Goal: Task Accomplishment & Management: Complete application form

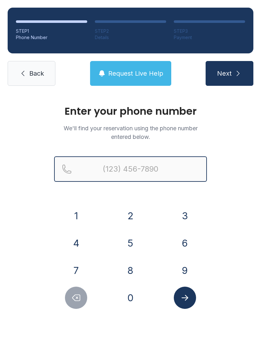
click at [157, 173] on input "Reservation phone number" at bounding box center [130, 169] width 153 height 25
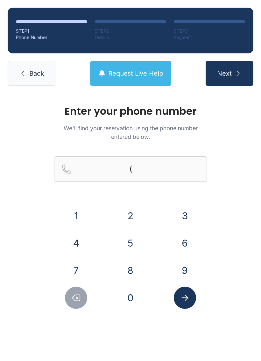
click at [73, 242] on button "4" at bounding box center [76, 243] width 22 height 22
click at [127, 281] on button "8" at bounding box center [130, 271] width 22 height 22
click at [77, 304] on button "Delete number" at bounding box center [76, 298] width 22 height 22
click at [129, 302] on button "0" at bounding box center [130, 298] width 22 height 22
click at [75, 247] on button "4" at bounding box center [76, 243] width 22 height 22
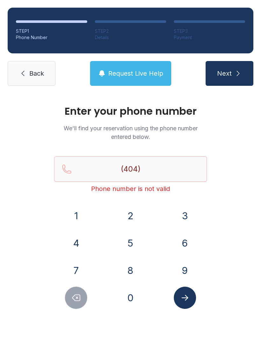
click at [179, 266] on button "9" at bounding box center [185, 271] width 22 height 22
click at [123, 272] on button "8" at bounding box center [130, 271] width 22 height 22
click at [80, 242] on button "4" at bounding box center [76, 243] width 22 height 22
click at [129, 270] on button "8" at bounding box center [130, 271] width 22 height 22
click at [127, 293] on button "0" at bounding box center [130, 298] width 22 height 22
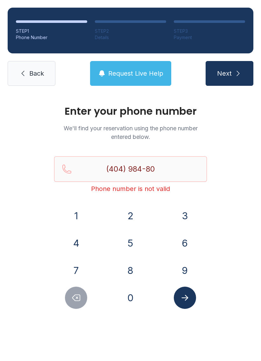
click at [178, 213] on button "3" at bounding box center [185, 216] width 22 height 22
click at [187, 271] on button "9" at bounding box center [185, 271] width 22 height 22
type input "[PHONE_NUMBER]"
click at [185, 306] on button "Submit lookup form" at bounding box center [185, 298] width 22 height 22
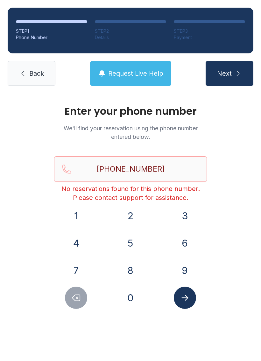
click at [220, 69] on button "Next" at bounding box center [230, 73] width 48 height 25
click at [147, 70] on span "Request Live Help" at bounding box center [135, 73] width 55 height 9
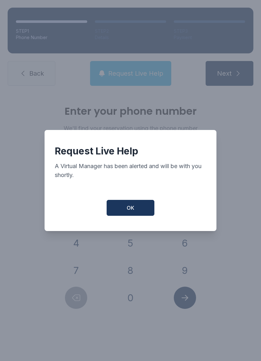
click at [120, 206] on button "OK" at bounding box center [131, 208] width 48 height 16
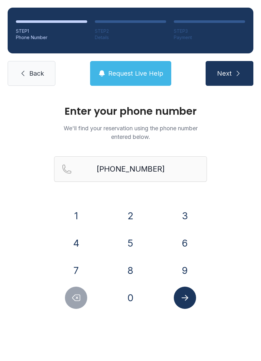
click at [31, 74] on span "Back" at bounding box center [36, 73] width 15 height 9
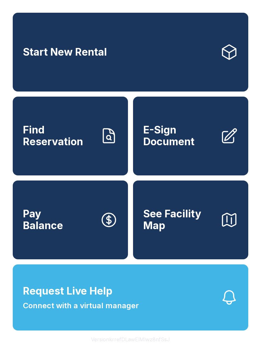
click at [162, 133] on span "E-Sign Document" at bounding box center [179, 135] width 72 height 23
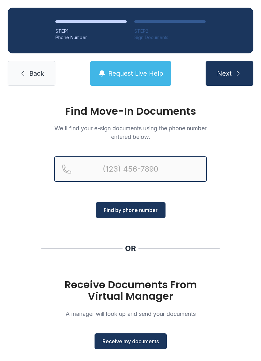
click at [107, 165] on input "Reservation phone number" at bounding box center [130, 169] width 153 height 25
type input "[PHONE_NUMBER]"
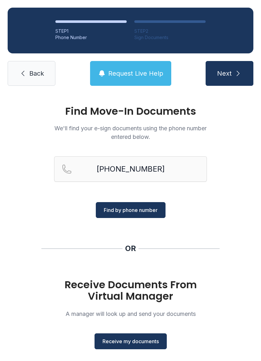
click at [120, 218] on button "Find by phone number" at bounding box center [131, 210] width 70 height 16
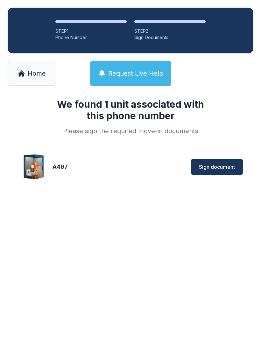
click at [118, 211] on div "We found 1 unit associated with this phone number Please sign the required move…" at bounding box center [130, 154] width 261 height 120
click at [218, 168] on span "Sign document" at bounding box center [217, 167] width 36 height 8
click at [206, 170] on span "Sign document" at bounding box center [217, 167] width 36 height 8
click at [26, 71] on link "Home" at bounding box center [32, 73] width 48 height 25
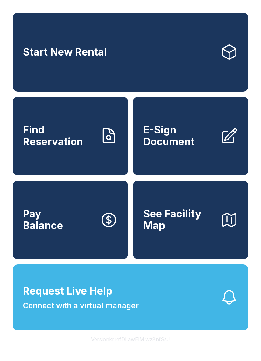
click at [61, 132] on span "Find Reservation" at bounding box center [59, 135] width 72 height 23
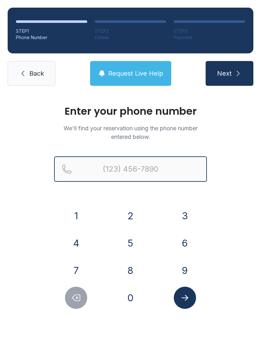
click at [103, 174] on input "Reservation phone number" at bounding box center [130, 169] width 153 height 25
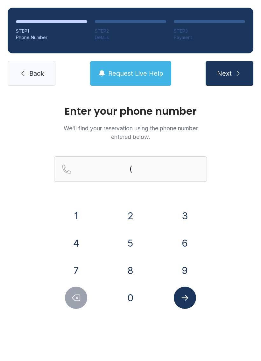
click at [79, 242] on button "4" at bounding box center [76, 243] width 22 height 22
click at [134, 293] on button "0" at bounding box center [130, 298] width 22 height 22
click at [81, 241] on button "4" at bounding box center [76, 243] width 22 height 22
click at [179, 272] on button "9" at bounding box center [185, 271] width 22 height 22
click at [128, 273] on button "8" at bounding box center [130, 271] width 22 height 22
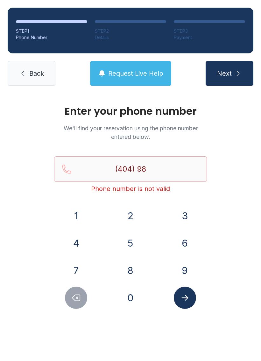
click at [73, 245] on button "4" at bounding box center [76, 243] width 22 height 22
click at [125, 276] on button "8" at bounding box center [130, 271] width 22 height 22
click at [126, 295] on button "0" at bounding box center [130, 298] width 22 height 22
click at [183, 211] on button "3" at bounding box center [185, 216] width 22 height 22
click at [178, 269] on button "9" at bounding box center [185, 271] width 22 height 22
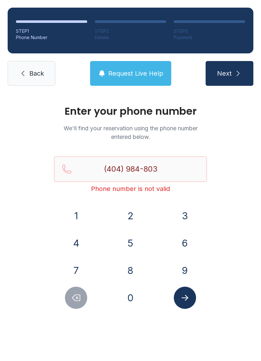
type input "[PHONE_NUMBER]"
click at [185, 302] on icon "Submit lookup form" at bounding box center [185, 298] width 10 height 10
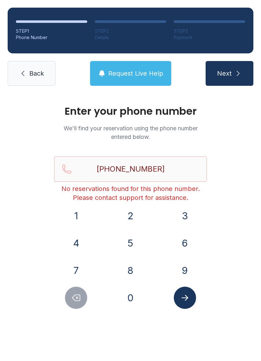
click at [114, 69] on button "Request Live Help" at bounding box center [130, 73] width 81 height 25
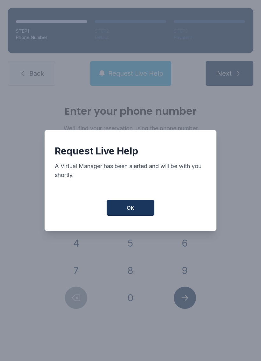
click at [115, 209] on button "OK" at bounding box center [131, 208] width 48 height 16
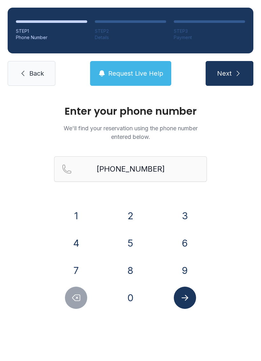
click at [225, 66] on button "Next" at bounding box center [230, 73] width 48 height 25
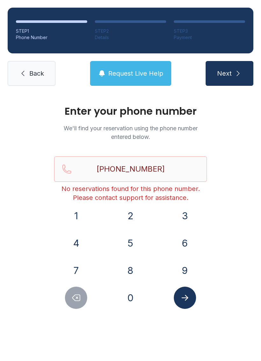
click at [32, 67] on link "Back" at bounding box center [32, 73] width 48 height 25
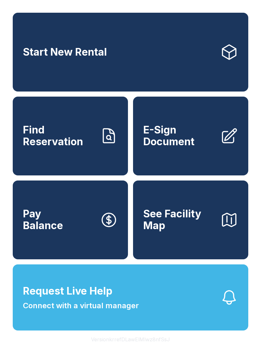
click at [54, 125] on link "Find Reservation" at bounding box center [70, 136] width 115 height 79
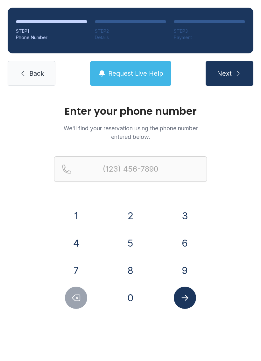
click at [27, 74] on link "Back" at bounding box center [32, 73] width 48 height 25
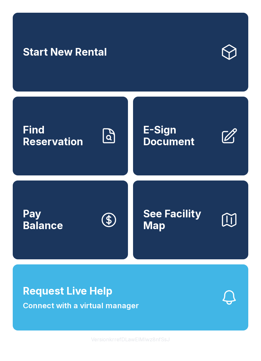
click at [168, 148] on span "E-Sign Document" at bounding box center [179, 135] width 72 height 23
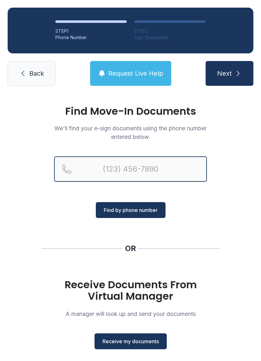
click at [109, 172] on input "Reservation phone number" at bounding box center [130, 169] width 153 height 25
type input "[PHONE_NUMBER]"
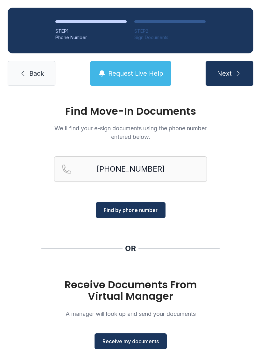
click at [131, 217] on button "Find by phone number" at bounding box center [131, 210] width 70 height 16
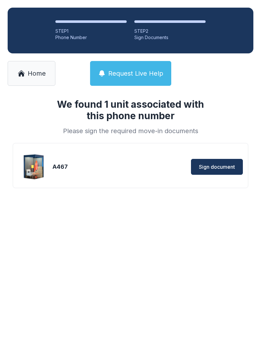
click at [110, 209] on div "We found 1 unit associated with this phone number Please sign the required move…" at bounding box center [130, 154] width 261 height 120
click at [210, 166] on span "Sign document" at bounding box center [217, 167] width 36 height 8
